Goal: Task Accomplishment & Management: Complete application form

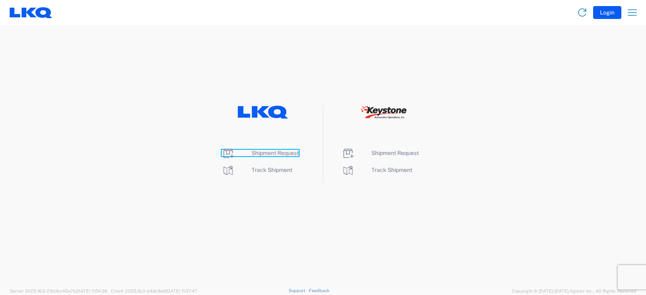
click at [270, 152] on span "Shipment Request" at bounding box center [274, 153] width 47 height 6
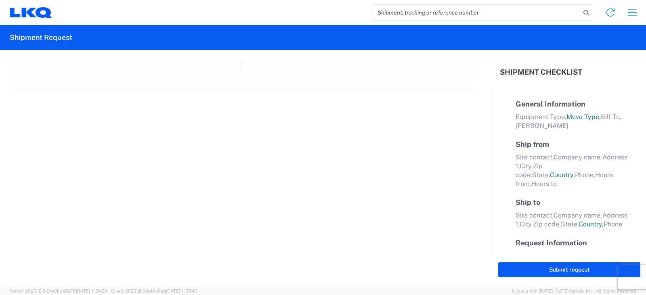
select select "FULL"
select select "LBS"
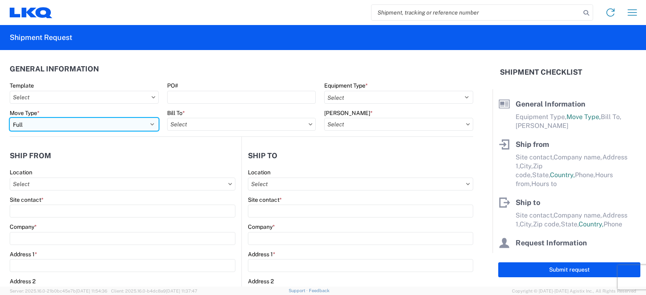
click at [45, 122] on select "Select Full Partial TL" at bounding box center [84, 124] width 149 height 13
select select "PARTIAL_TL"
click at [10, 118] on select "Select Full Partial TL" at bounding box center [84, 124] width 149 height 13
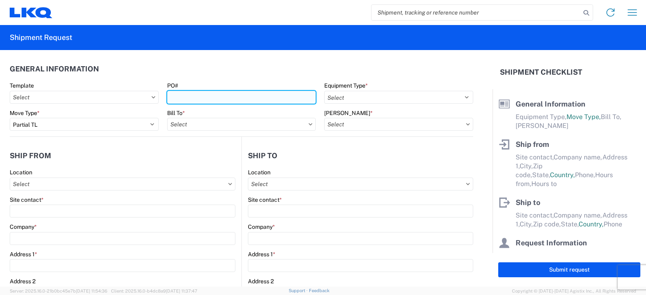
click at [182, 98] on input "PO#" at bounding box center [241, 97] width 149 height 13
click at [169, 99] on input "PO#" at bounding box center [241, 97] width 149 height 13
type input "PWR#'S 129156, 9157, 9158, 9159, 9162, 9164, 9165--MICHAEL TORRENCE"
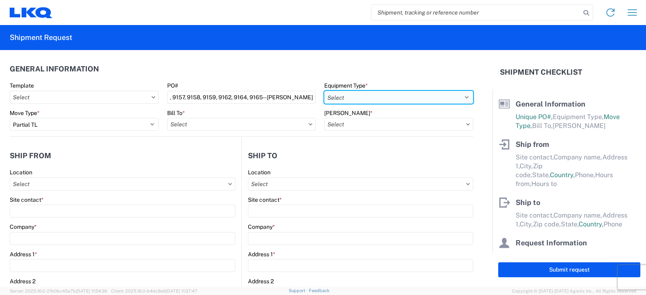
scroll to position [0, 0]
click at [348, 97] on select "Select 53’ Dry Van Flatbed Dropdeck (van) Lowboy (flatbed) Rail" at bounding box center [398, 97] width 149 height 13
select select "STDV"
click at [324, 91] on select "Select 53’ Dry Van Flatbed Dropdeck (van) Lowboy (flatbed) Rail" at bounding box center [398, 97] width 149 height 13
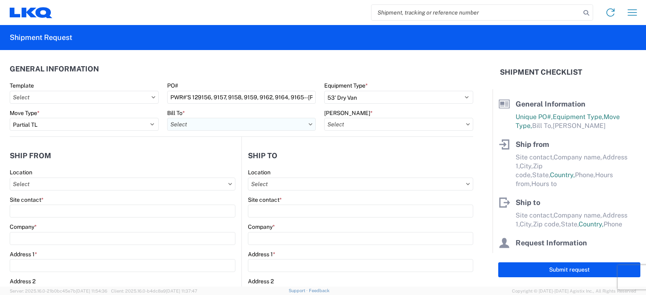
click at [186, 126] on input "Bill To *" at bounding box center [241, 124] width 149 height 13
type input "3238"
click at [221, 159] on div "3238 - Huntington IDC" at bounding box center [237, 160] width 141 height 13
type input "3238 - Huntington IDC"
click at [329, 123] on input "Bill Code *" at bounding box center [398, 124] width 149 height 13
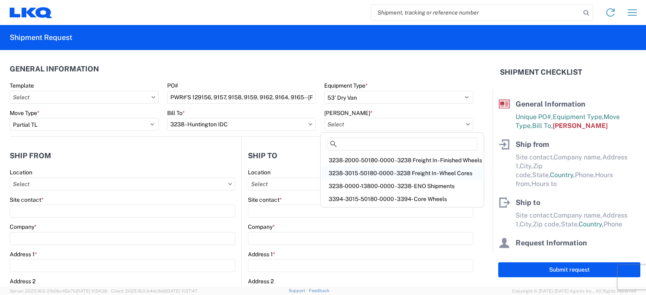
click at [354, 174] on div "3238-3015-50180-0000 - 3238 Freight In - Wheel Cores" at bounding box center [402, 173] width 160 height 13
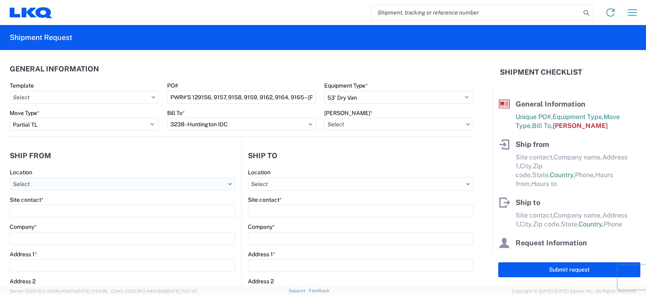
type input "3238-3015-50180-0000 - 3238 Freight In - Wheel Cores"
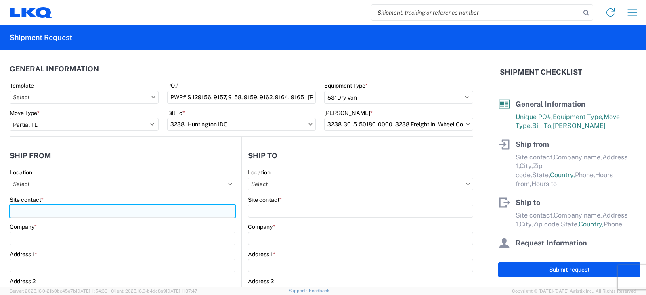
click at [19, 211] on input "Site contact *" at bounding box center [123, 211] width 226 height 13
type input "JONATHAN MORROW"
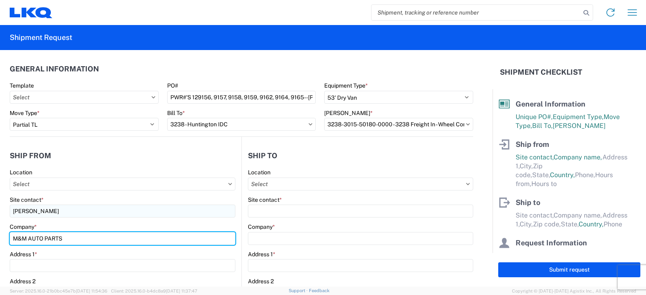
type input "M&M AUTO PARTS"
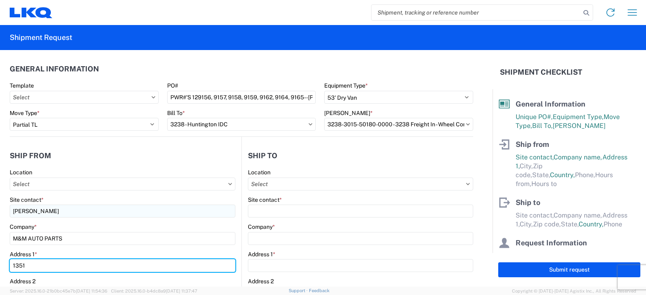
type input "1351"
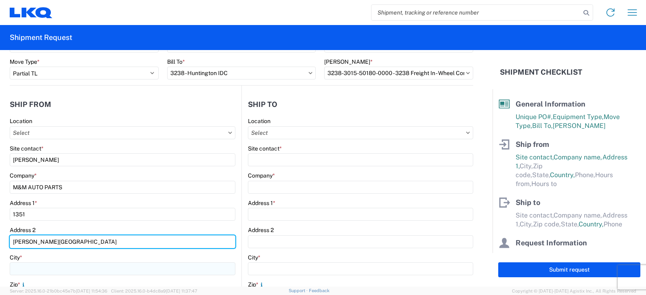
scroll to position [134, 0]
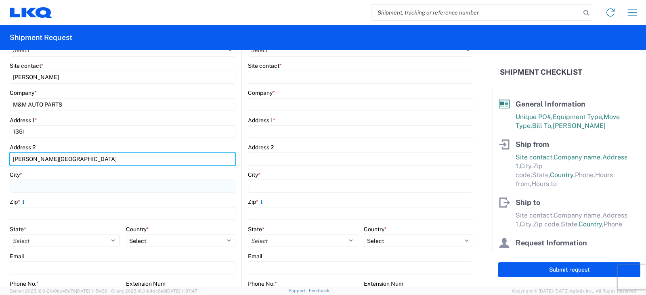
type input "BELLMAN ROAD"
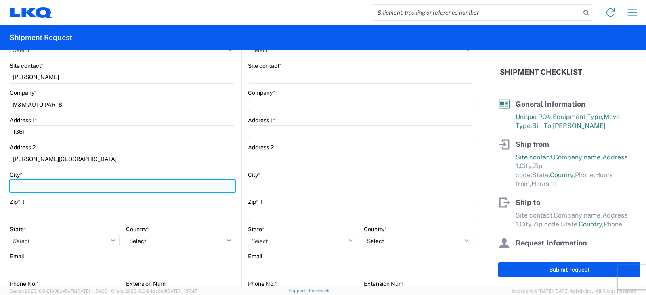
click at [23, 188] on input "City *" at bounding box center [123, 186] width 226 height 13
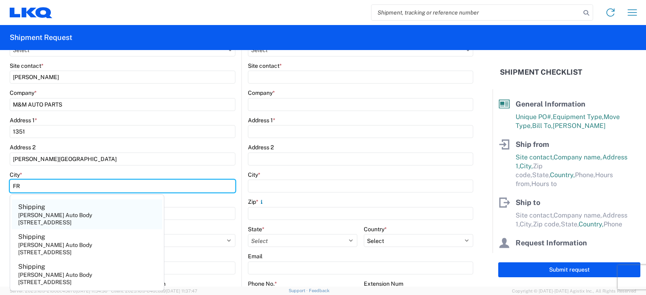
type input "FREDERICKSBURG"
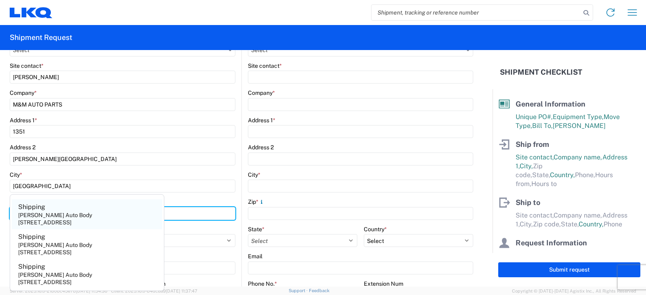
type input "22401"
select select "VA"
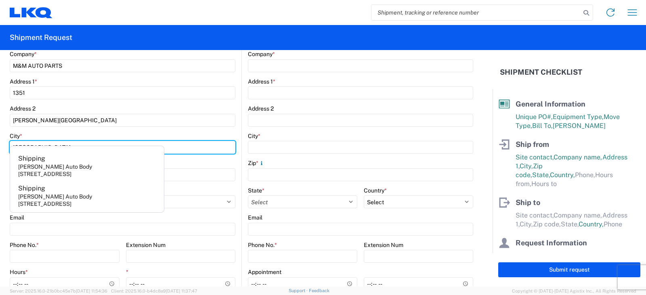
scroll to position [215, 0]
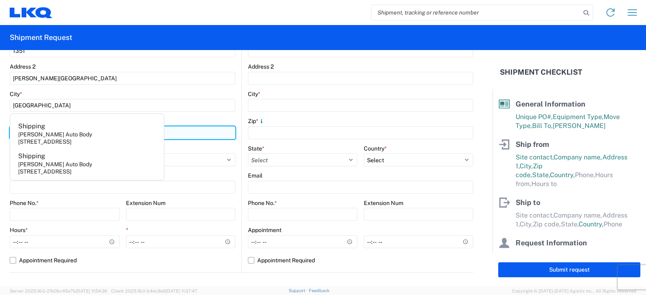
click at [181, 133] on input "22401" at bounding box center [123, 132] width 226 height 13
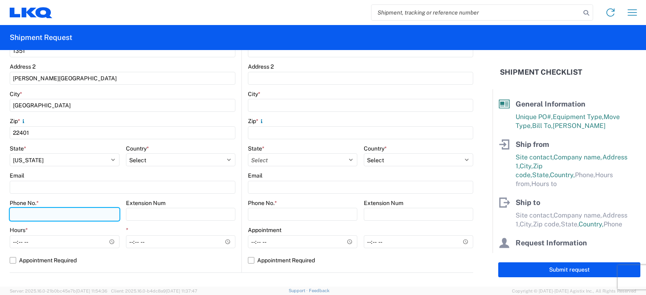
click at [16, 211] on input "Phone No. *" at bounding box center [65, 214] width 110 height 13
click at [67, 208] on input "260-359-7402" at bounding box center [65, 214] width 110 height 13
type input "2"
type input "540-720-1000"
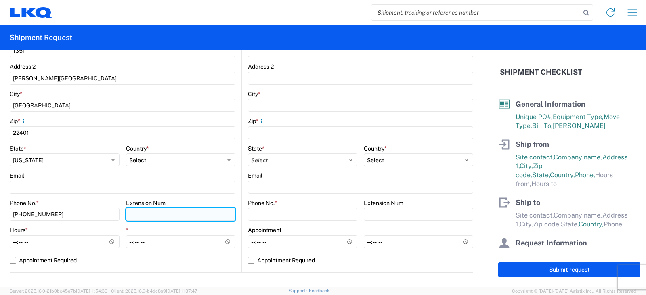
click at [140, 212] on input "Extension Num" at bounding box center [181, 214] width 110 height 13
type input "1520"
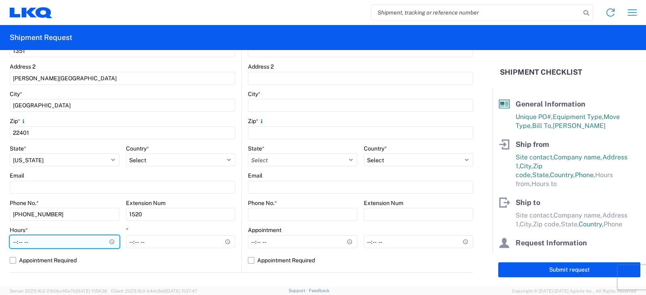
click at [15, 242] on input "Hours *" at bounding box center [65, 241] width 110 height 13
type input "09:00"
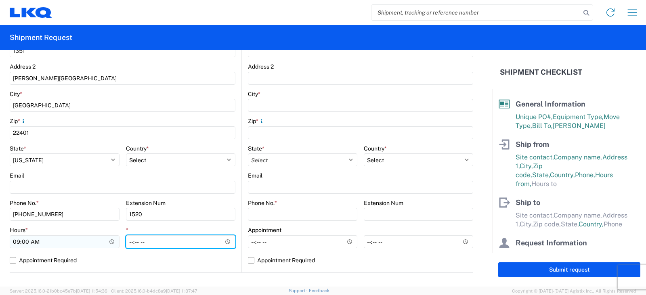
type input "16:00"
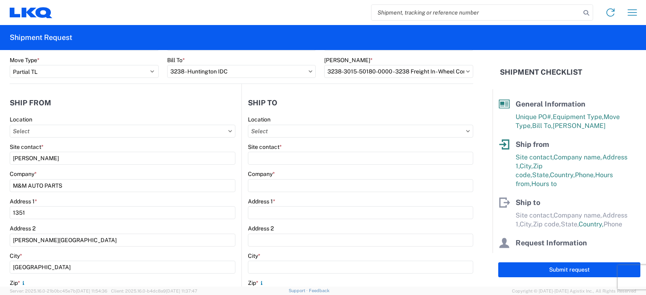
scroll to position [0, 0]
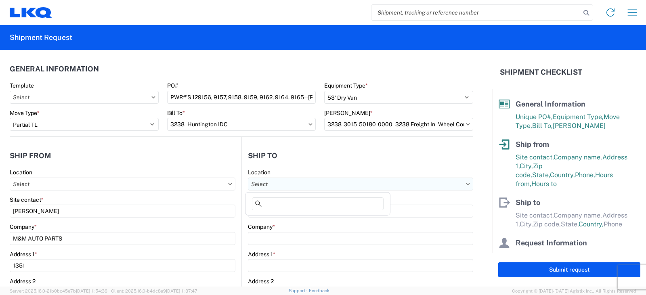
click at [275, 183] on input "Location" at bounding box center [360, 184] width 225 height 13
type input "3238"
click at [276, 219] on div "3238 - Huntington IDC" at bounding box center [317, 220] width 141 height 13
type input "3238 - Huntington IDC"
type input "LKQ Corporation"
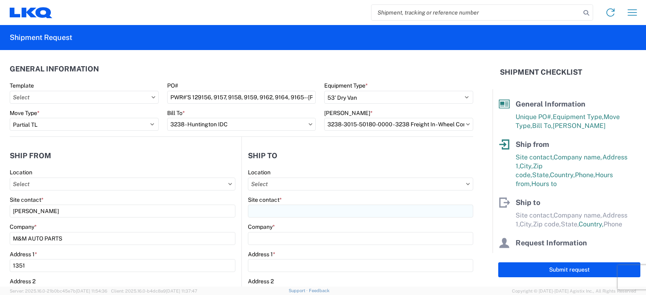
type input "1870 Riverfork Drive W"
type input "Huntington"
type input "46750"
select select "US"
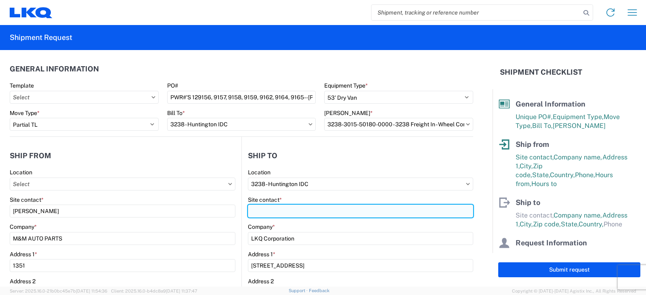
click at [259, 211] on input "Site contact *" at bounding box center [360, 211] width 225 height 13
type input "DEE SNEAD"
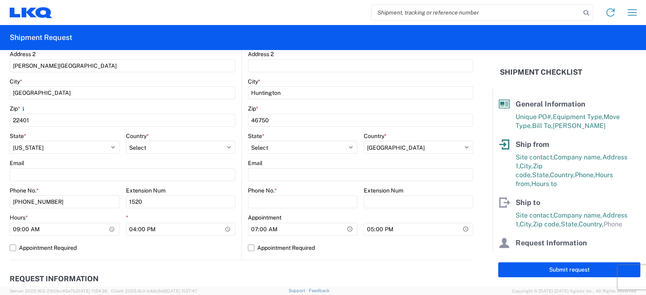
scroll to position [283, 0]
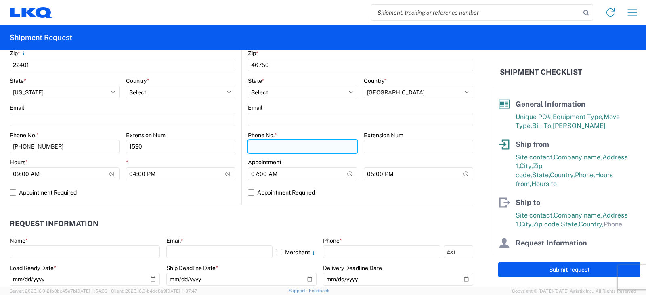
click at [271, 147] on input "Phone No. *" at bounding box center [302, 146] width 109 height 13
type input "260-359-7402"
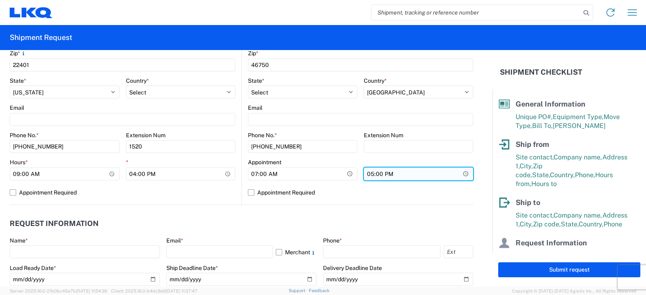
click at [366, 175] on input "17:00" at bounding box center [418, 173] width 109 height 13
type input "15:00"
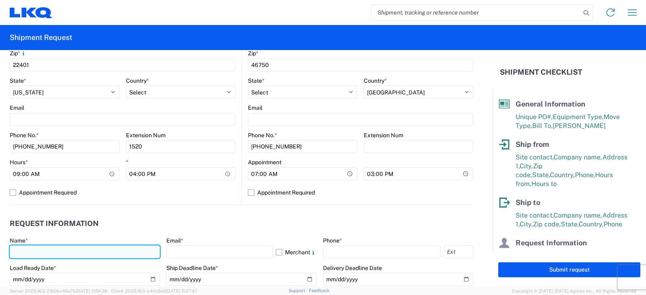
click at [22, 249] on input "text" at bounding box center [85, 251] width 150 height 13
type input "DEE SNEAD"
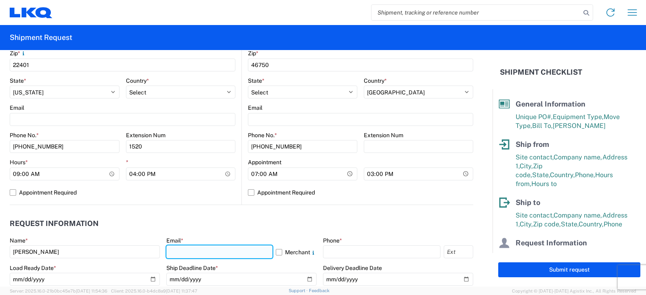
click at [178, 251] on input "text" at bounding box center [219, 251] width 106 height 13
type input "drsnead@lkqcorp.com"
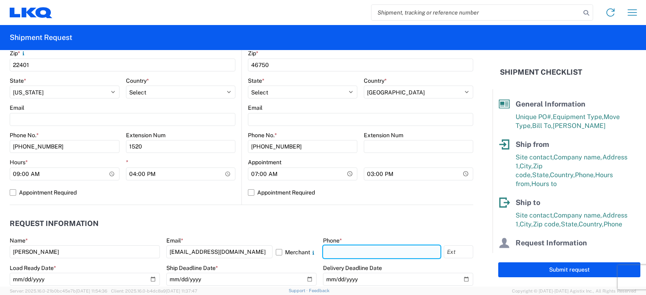
drag, startPoint x: 328, startPoint y: 255, endPoint x: 346, endPoint y: 247, distance: 19.9
click at [328, 255] on input "text" at bounding box center [381, 251] width 117 height 13
type input "260-359-7402"
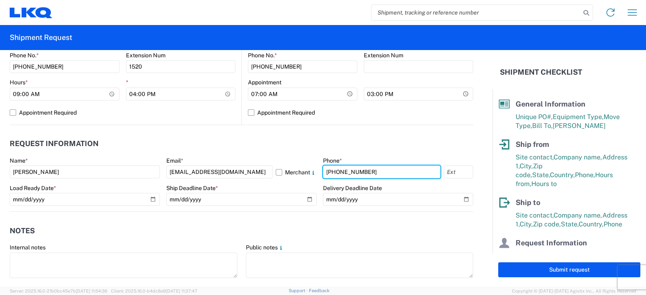
scroll to position [363, 0]
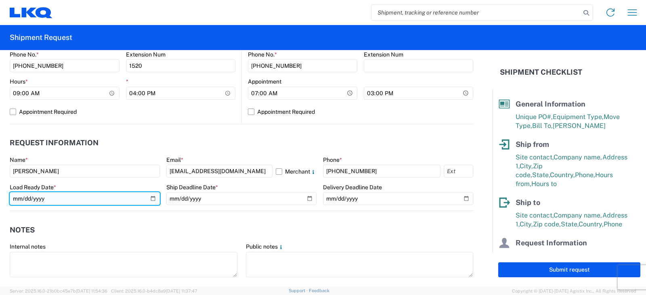
click at [150, 198] on input "date" at bounding box center [85, 198] width 150 height 13
type input "2025-08-18"
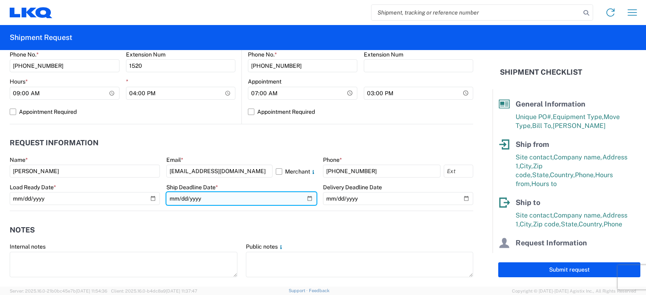
click at [304, 199] on input "date" at bounding box center [241, 198] width 150 height 13
type input "2025-08-19"
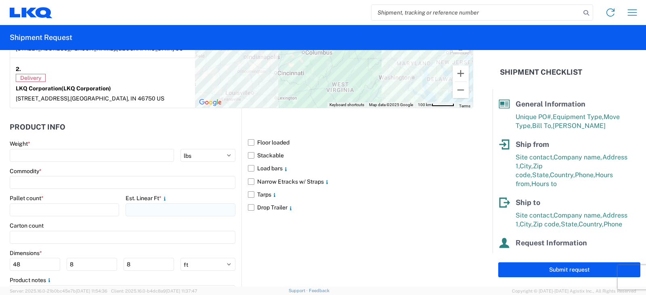
scroll to position [686, 0]
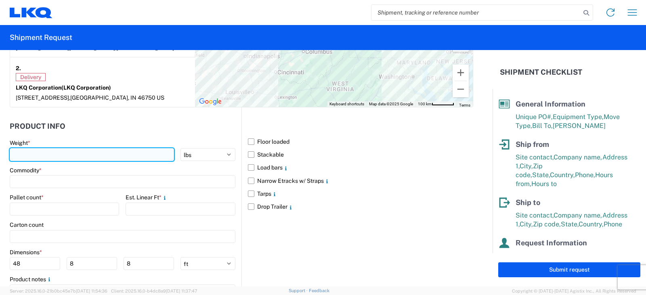
click at [45, 153] on input "number" at bounding box center [92, 154] width 164 height 13
type input "7775"
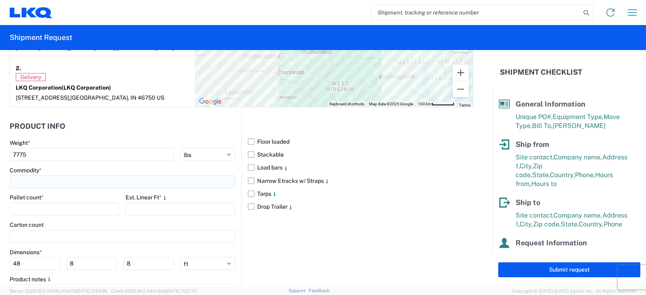
click at [64, 184] on input at bounding box center [123, 181] width 226 height 13
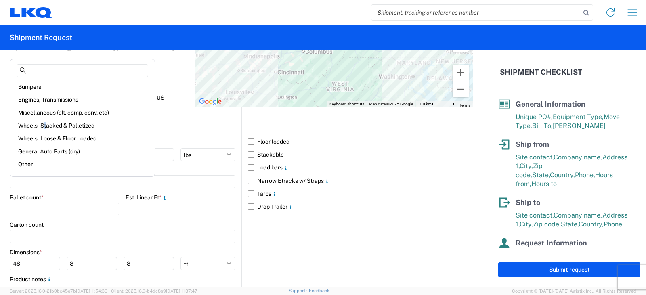
click at [46, 124] on div "Wheels - Stacked & Palletized" at bounding box center [82, 125] width 141 height 13
type input "Wheels - Stacked & Palletized"
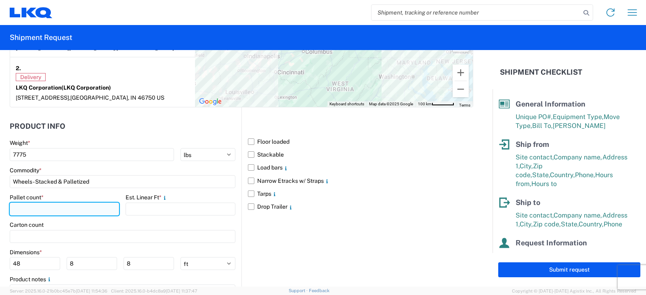
click at [33, 209] on input "number" at bounding box center [64, 209] width 109 height 13
type input "11"
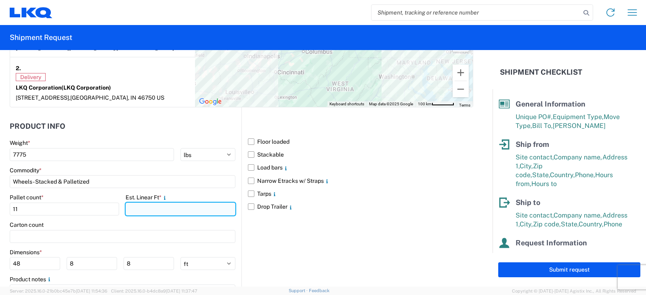
click at [144, 205] on input "number" at bounding box center [180, 209] width 109 height 13
type input "26"
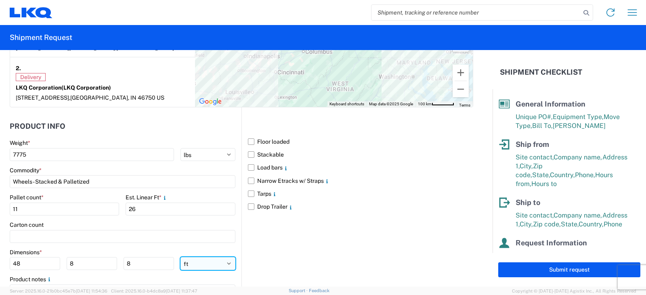
click at [226, 264] on select "ft in cm" at bounding box center [207, 263] width 55 height 13
select select "IN"
click at [180, 257] on select "ft in cm" at bounding box center [207, 263] width 55 height 13
type input "576"
type input "96"
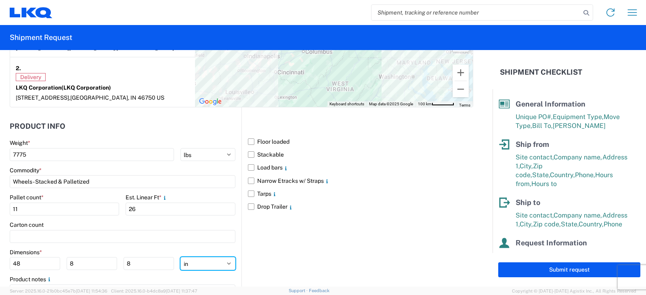
type input "96"
drag, startPoint x: 24, startPoint y: 263, endPoint x: 7, endPoint y: 266, distance: 16.9
click at [8, 266] on form "General Information Template PO# PWR#'S 129156, 9157, 9158, 9159, 9162, 9164, 9…" at bounding box center [246, 168] width 492 height 237
type input "57"
type input "48"
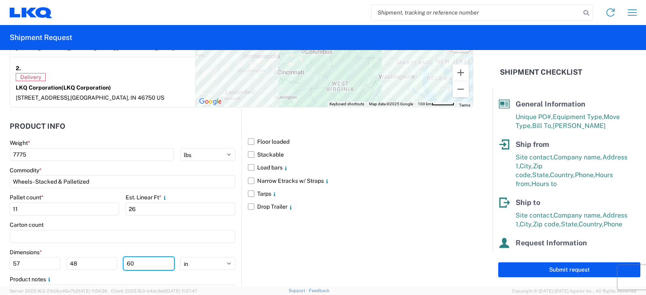
type input "60"
click at [560, 270] on button "Submit request" at bounding box center [569, 269] width 142 height 15
select select "US"
